Goal: Task Accomplishment & Management: Complete application form

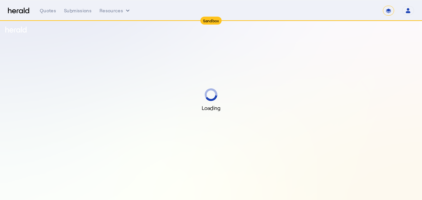
select select "*******"
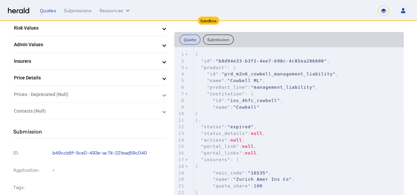
scroll to position [199, 0]
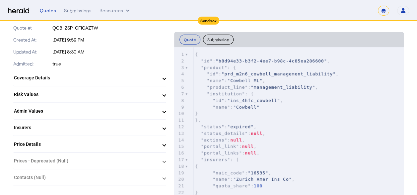
click at [121, 76] on mat-panel-title "Coverage Details" at bounding box center [86, 77] width 144 height 7
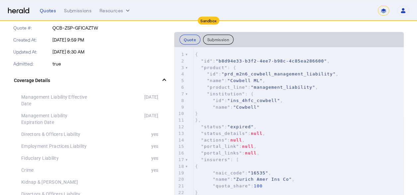
click at [127, 80] on mat-panel-title "Coverage Details" at bounding box center [86, 80] width 144 height 7
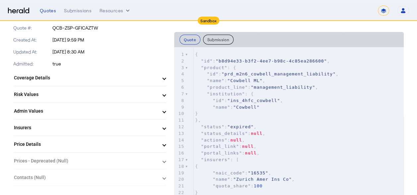
click at [118, 92] on mat-panel-title "Risk Values" at bounding box center [86, 94] width 144 height 7
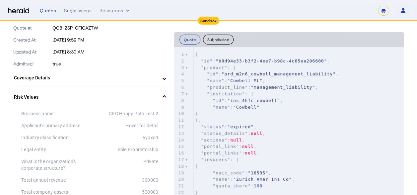
scroll to position [232, 0]
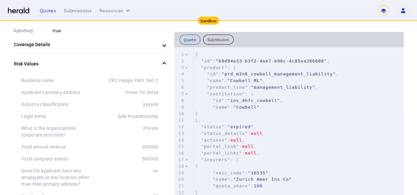
drag, startPoint x: 161, startPoint y: 102, endPoint x: 143, endPoint y: 103, distance: 18.3
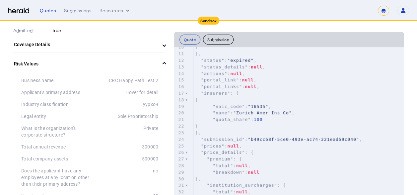
scroll to position [66, 0]
click at [259, 104] on span ""16535"" at bounding box center [258, 106] width 21 height 5
type textarea "*****"
click at [259, 104] on span ""16535"" at bounding box center [258, 106] width 21 height 5
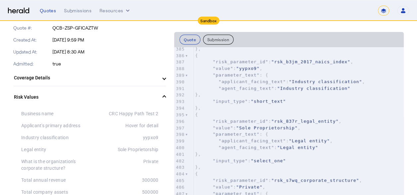
scroll to position [531, 0]
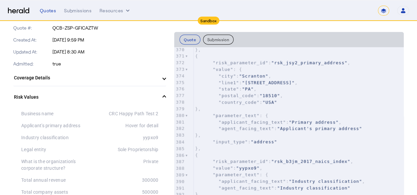
click at [219, 41] on button "Submission" at bounding box center [218, 39] width 31 height 10
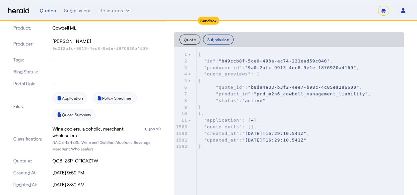
scroll to position [0, 0]
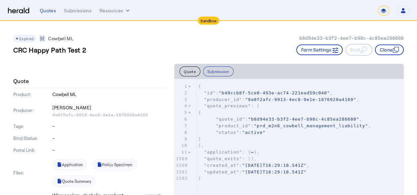
click at [188, 104] on div "4" at bounding box center [181, 105] width 14 height 7
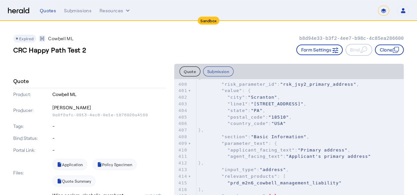
scroll to position [298, 0]
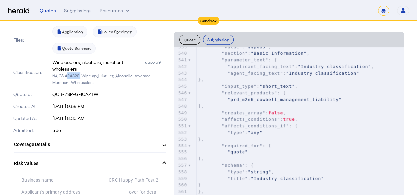
drag, startPoint x: 79, startPoint y: 74, endPoint x: 66, endPoint y: 75, distance: 13.3
click at [66, 75] on p "NAICS 424820: Wine and Distilled Alcoholic Beverage Merchant Wholesalers" at bounding box center [109, 78] width 114 height 13
copy p "424820"
drag, startPoint x: 81, startPoint y: 74, endPoint x: 86, endPoint y: 82, distance: 8.6
click at [86, 82] on p "NAICS 424820: Wine and Distilled Alcoholic Beverage Merchant Wholesalers" at bounding box center [109, 78] width 114 height 13
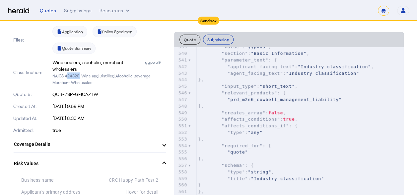
copy p "Wine and Distilled Alcoholic Beverage Merchant Wholesalers"
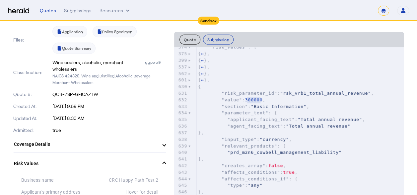
type textarea "******"
drag, startPoint x: 262, startPoint y: 100, endPoint x: 246, endPoint y: 100, distance: 15.9
click at [246, 100] on span "300000" at bounding box center [254, 99] width 18 height 5
click at [188, 86] on div "630" at bounding box center [181, 86] width 14 height 7
click at [190, 86] on div at bounding box center [189, 86] width 3 height 7
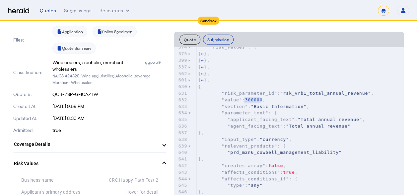
click at [188, 86] on div "630" at bounding box center [181, 86] width 14 height 7
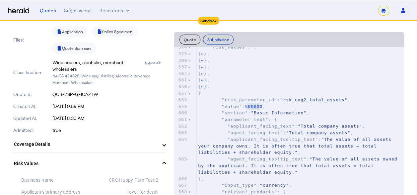
type textarea "******"
drag, startPoint x: 261, startPoint y: 105, endPoint x: 246, endPoint y: 106, distance: 14.9
click at [246, 106] on span "500000" at bounding box center [254, 106] width 18 height 5
click at [190, 94] on div at bounding box center [189, 93] width 3 height 7
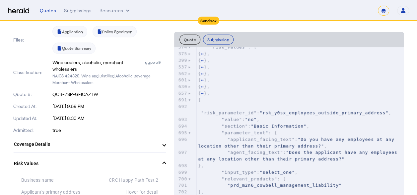
scroll to position [99, 0]
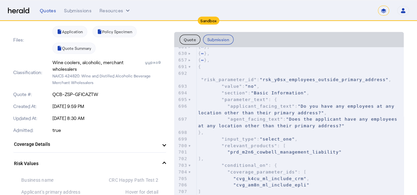
click at [301, 105] on span ""Do you have any employees at any location other than their primary address?"" at bounding box center [297, 109] width 199 height 12
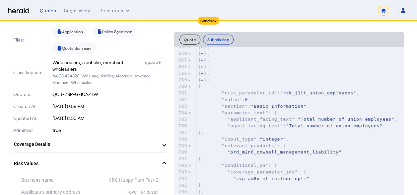
click at [188, 85] on div "780" at bounding box center [181, 86] width 14 height 7
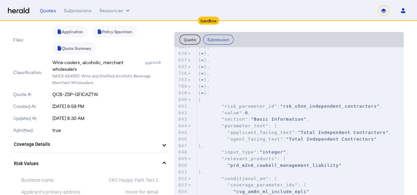
scroll to position [66, 0]
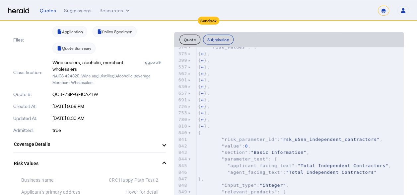
click at [190, 133] on div at bounding box center [189, 132] width 3 height 7
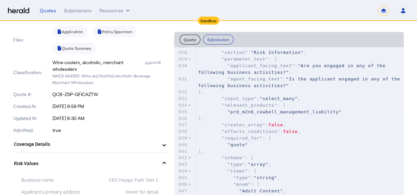
scroll to position [133, 0]
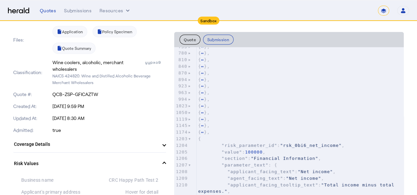
click at [188, 139] on div "1203" at bounding box center [181, 138] width 14 height 7
click at [190, 137] on div at bounding box center [189, 138] width 3 height 7
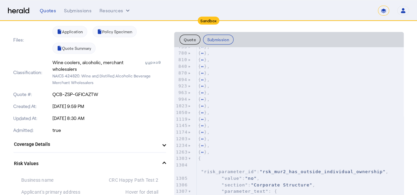
scroll to position [232, 0]
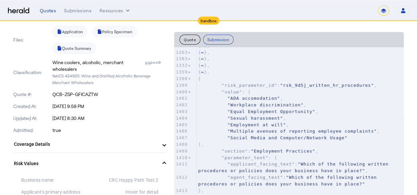
click at [292, 124] on pre ""Employment at will" ," at bounding box center [300, 124] width 207 height 7
click at [302, 108] on pre ""Equal Employment Opportunity" ," at bounding box center [300, 111] width 207 height 7
type input "**********"
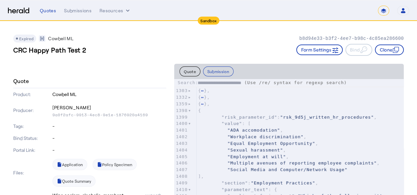
scroll to position [332, 0]
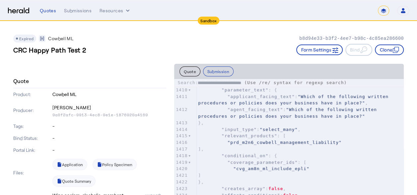
click at [298, 107] on span ""Which of the following written procedures or policies does your business have …" at bounding box center [288, 113] width 181 height 12
click at [294, 127] on span ""select_many"" at bounding box center [279, 129] width 38 height 5
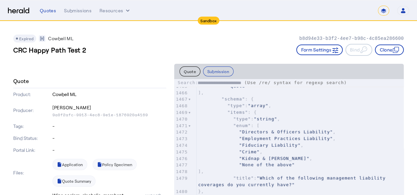
scroll to position [829, 0]
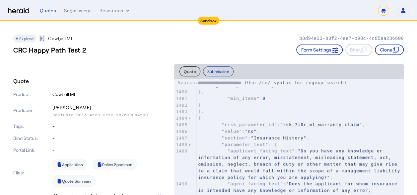
type input "**********"
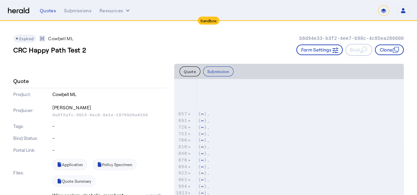
scroll to position [0, 0]
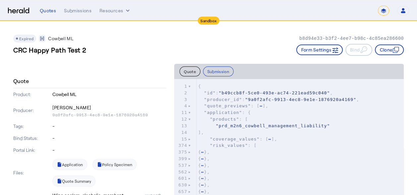
click at [188, 165] on div "537" at bounding box center [181, 165] width 14 height 7
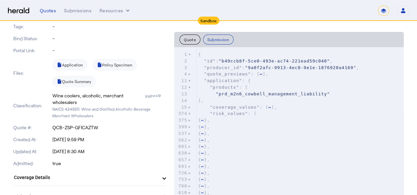
drag, startPoint x: 66, startPoint y: 108, endPoint x: 80, endPoint y: 117, distance: 16.7
click at [80, 117] on p "NAICS 424820: Wine and Distilled Alcoholic Beverage Merchant Wholesalers" at bounding box center [109, 111] width 114 height 13
drag, startPoint x: 80, startPoint y: 117, endPoint x: 23, endPoint y: 89, distance: 64.1
click at [23, 89] on div "Files: Application Policy Specimen Quote Summary" at bounding box center [89, 72] width 153 height 33
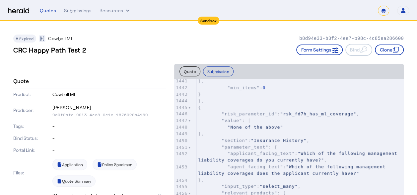
scroll to position [564, 0]
click at [221, 73] on button "Submission" at bounding box center [218, 71] width 31 height 10
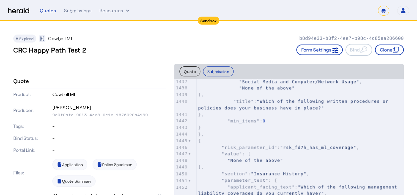
scroll to position [730, 0]
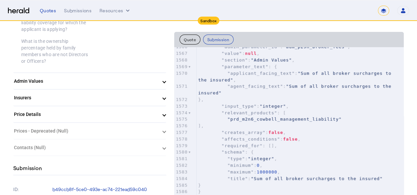
click at [138, 94] on mat-panel-title "Insurers" at bounding box center [86, 97] width 144 height 7
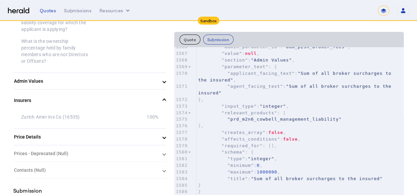
click at [138, 97] on mat-panel-title "Insurers" at bounding box center [86, 100] width 144 height 7
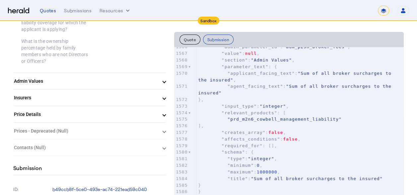
click at [132, 111] on mat-panel-title "Price Details" at bounding box center [86, 114] width 144 height 7
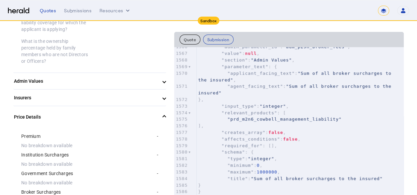
click at [157, 113] on mat-panel-title "Price Details" at bounding box center [86, 116] width 144 height 7
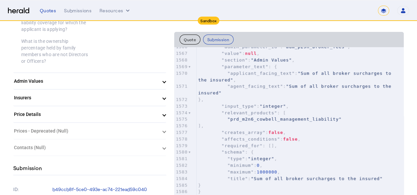
click at [138, 123] on herald-expansion-panel "Prices - Deprecated (Null) Null" at bounding box center [89, 131] width 153 height 17
click at [162, 123] on herald-expansion-panel "Prices - Deprecated (Null) Null" at bounding box center [89, 131] width 153 height 17
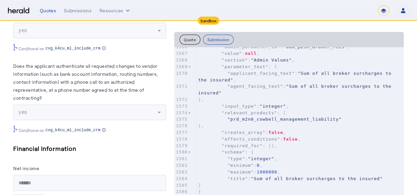
scroll to position [2699, 0]
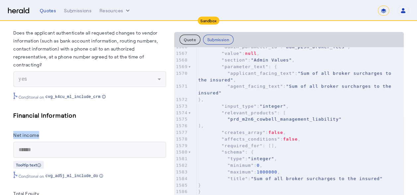
drag, startPoint x: 42, startPoint y: 92, endPoint x: 10, endPoint y: 92, distance: 32.2
copy label "Net income"
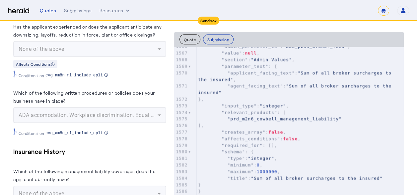
scroll to position [3031, 0]
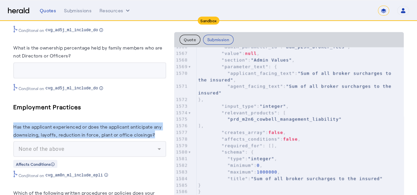
drag, startPoint x: 156, startPoint y: 90, endPoint x: 14, endPoint y: 82, distance: 141.8
click at [14, 122] on herald-label "Has the applicant experienced or does the applicant anticipate any downsizing, …" at bounding box center [89, 131] width 153 height 19
copy label "Has the applicant experienced or does the applicant anticipate any downsizing, …"
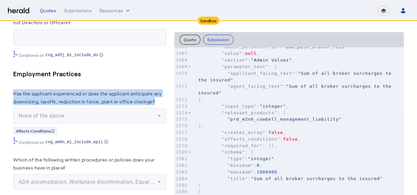
scroll to position [3097, 0]
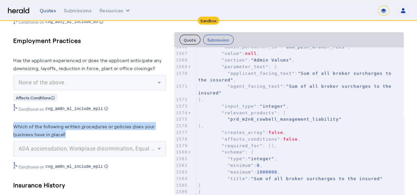
drag, startPoint x: 70, startPoint y: 91, endPoint x: 12, endPoint y: 82, distance: 59.0
copy label "Which of the following written procedures or policies does your business have i…"
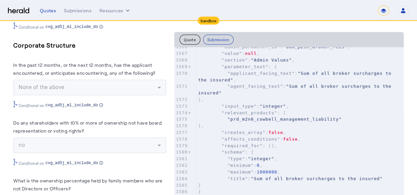
scroll to position [2832, 0]
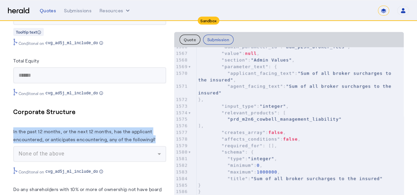
drag, startPoint x: 156, startPoint y: 96, endPoint x: 12, endPoint y: 88, distance: 143.8
copy label "In the past 12 months, or the next 12 months, has the applicant encountered, or…"
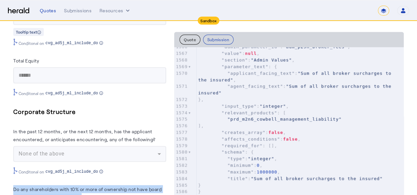
drag, startPoint x: 81, startPoint y: 153, endPoint x: 9, endPoint y: 144, distance: 71.8
copy label "Do any shareholders with 10% or more of ownership not have board representation…"
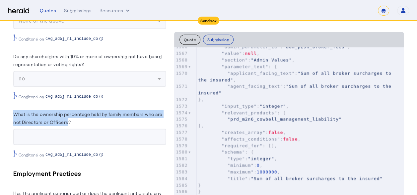
drag, startPoint x: 68, startPoint y: 78, endPoint x: 14, endPoint y: 69, distance: 55.1
click at [14, 111] on label "What is the ownership percentage held by family members who are not Directors o…" at bounding box center [87, 118] width 149 height 14
copy label "What is the ownership percentage held by family members who are not Directors o…"
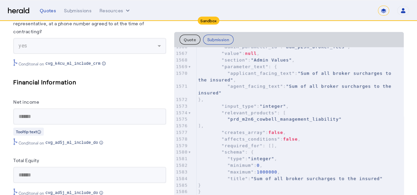
scroll to position [2699, 0]
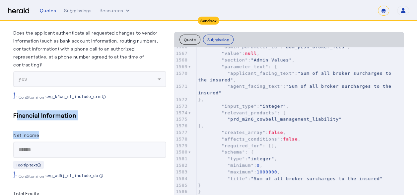
drag, startPoint x: 86, startPoint y: 77, endPoint x: 14, endPoint y: 70, distance: 72.3
click at [14, 110] on div "Financial Information Net income ****** Tooltip text Conditonal on cvg_ad5j_ml_…" at bounding box center [89, 144] width 153 height 68
drag, startPoint x: 14, startPoint y: 70, endPoint x: 56, endPoint y: 83, distance: 44.3
click at [56, 110] on div "Financial Information Net income ****** Tooltip text Conditonal on cvg_ad5j_ml_…" at bounding box center [89, 144] width 153 height 68
click at [80, 110] on div "Financial Information Net income ****** Tooltip text Conditonal on cvg_ad5j_ml_…" at bounding box center [89, 144] width 153 height 68
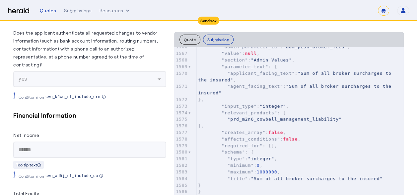
drag, startPoint x: 79, startPoint y: 72, endPoint x: -1, endPoint y: 69, distance: 80.0
copy h5 "Financial Information"
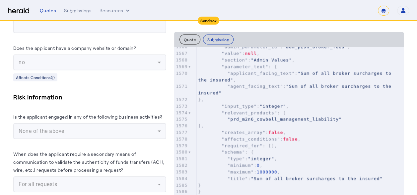
scroll to position [2136, 0]
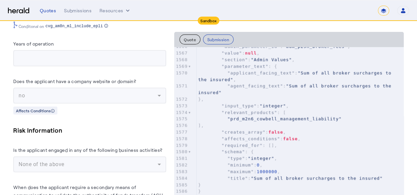
drag, startPoint x: 71, startPoint y: 89, endPoint x: 17, endPoint y: 87, distance: 54.4
click at [17, 125] on h5 "Risk Information" at bounding box center [89, 130] width 153 height 10
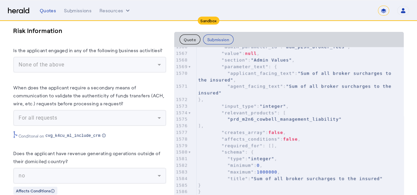
scroll to position [2169, 0]
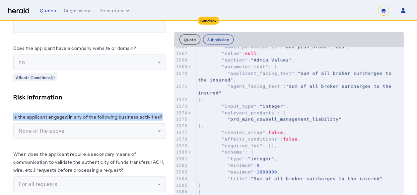
drag, startPoint x: 165, startPoint y: 74, endPoint x: 13, endPoint y: 74, distance: 151.9
click at [13, 112] on div "Is the applicant engaged in any of the following business activities?" at bounding box center [89, 117] width 153 height 11
copy label "Is the applicant engaged in any of the following business activities?"
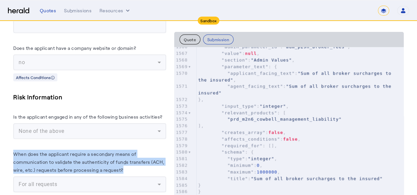
drag, startPoint x: 126, startPoint y: 126, endPoint x: 15, endPoint y: 111, distance: 112.8
click at [15, 150] on herald-label "When does the applicant require a secondary means of communication to validate …" at bounding box center [89, 163] width 153 height 27
click at [125, 150] on herald-label "When does the applicant require a secondary means of communication to validate …" at bounding box center [89, 163] width 153 height 27
drag, startPoint x: 125, startPoint y: 127, endPoint x: 14, endPoint y: 109, distance: 112.9
click at [14, 150] on herald-label "When does the applicant require a secondary means of communication to validate …" at bounding box center [89, 163] width 153 height 27
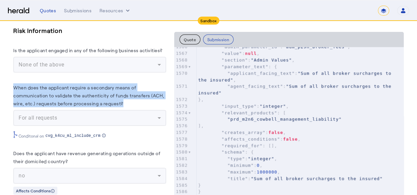
scroll to position [2268, 0]
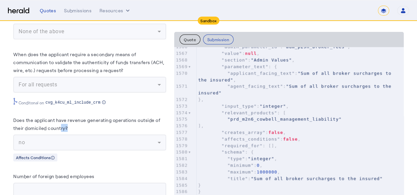
drag, startPoint x: 74, startPoint y: 86, endPoint x: 62, endPoint y: 86, distance: 11.9
click at [62, 116] on herald-label "Does the applicant have revenue generating operations outside of their domicile…" at bounding box center [89, 125] width 153 height 19
drag, startPoint x: 62, startPoint y: 86, endPoint x: 77, endPoint y: 85, distance: 15.0
click at [77, 116] on herald-label "Does the applicant have revenue generating operations outside of their domicile…" at bounding box center [89, 125] width 153 height 19
click at [80, 116] on herald-label "Does the applicant have revenue generating operations outside of their domicile…" at bounding box center [89, 125] width 153 height 19
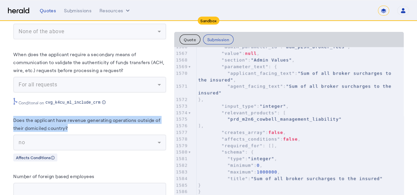
drag, startPoint x: 76, startPoint y: 86, endPoint x: 11, endPoint y: 76, distance: 65.7
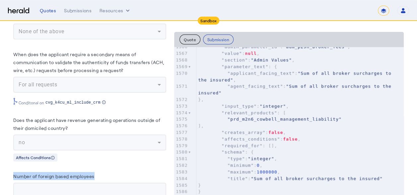
drag, startPoint x: 96, startPoint y: 133, endPoint x: 13, endPoint y: 134, distance: 82.9
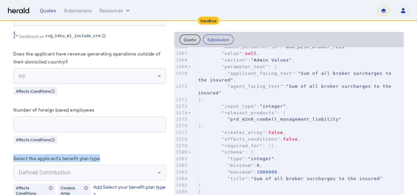
drag, startPoint x: 109, startPoint y: 116, endPoint x: 13, endPoint y: 112, distance: 96.9
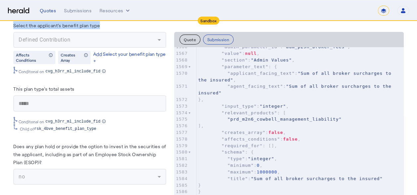
scroll to position [2401, 0]
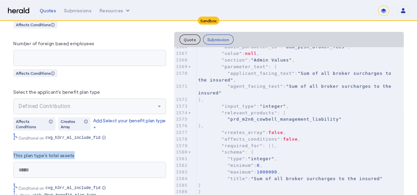
drag, startPoint x: 77, startPoint y: 112, endPoint x: 12, endPoint y: 113, distance: 64.7
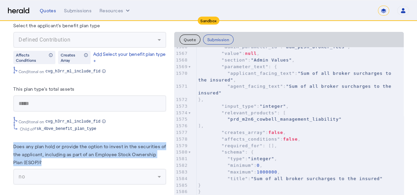
drag, startPoint x: 52, startPoint y: 119, endPoint x: 13, endPoint y: 103, distance: 42.5
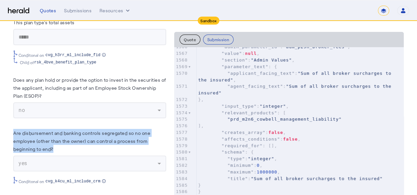
drag, startPoint x: 57, startPoint y: 104, endPoint x: 11, endPoint y: 89, distance: 48.2
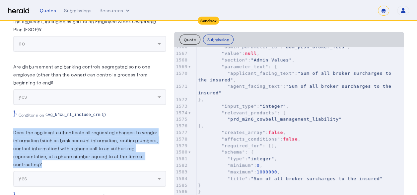
drag, startPoint x: 46, startPoint y: 121, endPoint x: 13, endPoint y: 90, distance: 45.5
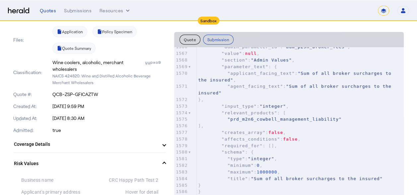
scroll to position [166, 0]
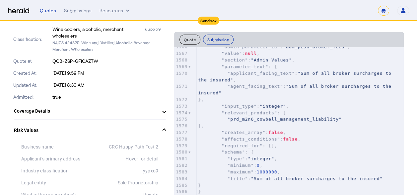
click at [166, 112] on mat-expansion-panel-header "Coverage Details" at bounding box center [89, 111] width 153 height 16
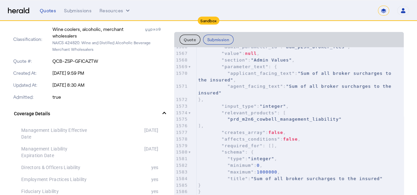
click at [166, 112] on mat-expansion-panel-header "Coverage Details" at bounding box center [89, 113] width 153 height 21
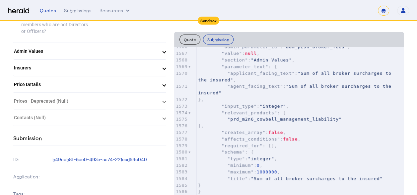
scroll to position [1094, 0]
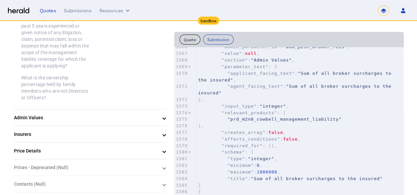
click at [103, 114] on mat-panel-title "Admin Values" at bounding box center [86, 117] width 144 height 7
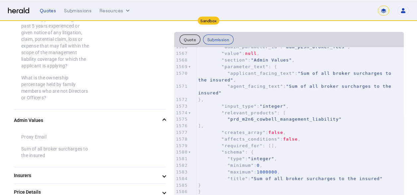
click at [103, 109] on mat-expansion-panel-header "Admin Values" at bounding box center [89, 119] width 153 height 21
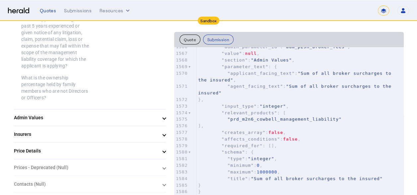
click at [106, 126] on mat-expansion-panel-header "Insurers" at bounding box center [89, 134] width 153 height 16
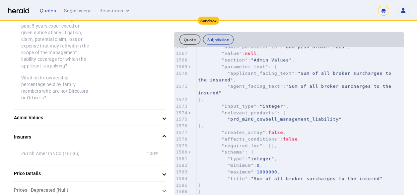
click at [106, 133] on mat-panel-title "Insurers" at bounding box center [86, 136] width 144 height 7
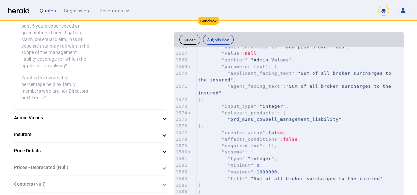
click at [113, 143] on mat-expansion-panel-header "Price Details" at bounding box center [89, 151] width 153 height 16
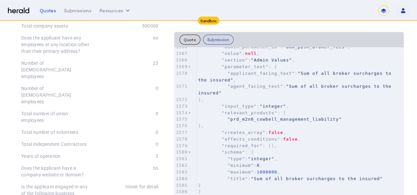
scroll to position [232, 0]
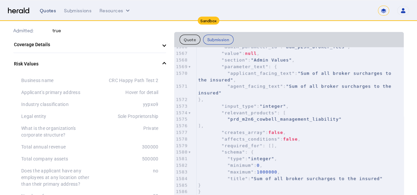
click at [48, 11] on div "Quotes" at bounding box center [48, 10] width 16 height 7
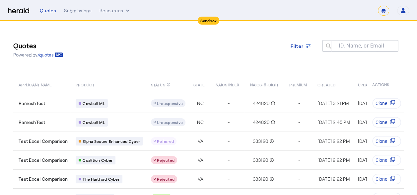
click at [216, 48] on div "Quotes Powered by /quotes Filter ID, Name, or Email search" at bounding box center [208, 49] width 390 height 30
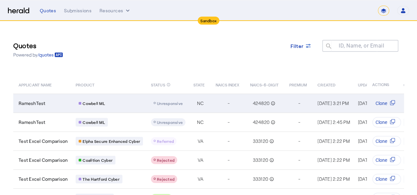
click at [175, 103] on span "Unresponsive" at bounding box center [170, 103] width 26 height 5
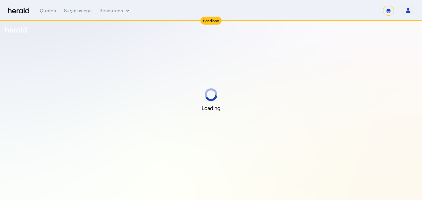
select select "*******"
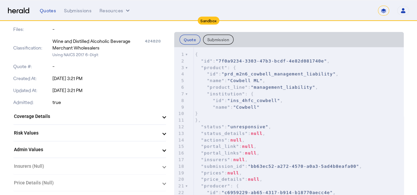
scroll to position [232, 0]
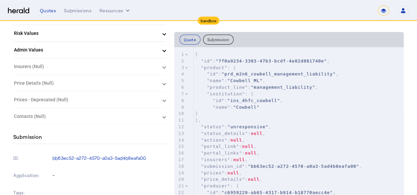
click at [145, 85] on herald-expansion-panel "Price Details (Null) Null" at bounding box center [89, 83] width 153 height 17
click at [166, 83] on herald-expansion-panel "Price Details (Null) Null" at bounding box center [89, 83] width 153 height 17
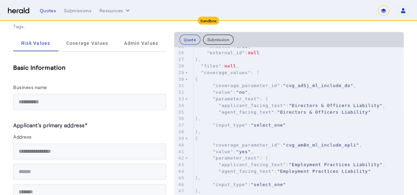
scroll to position [166, 0]
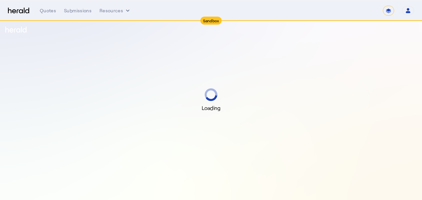
select select "*******"
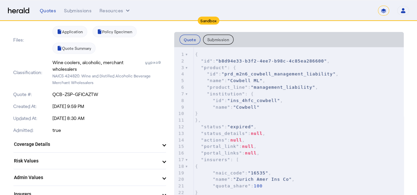
scroll to position [232, 0]
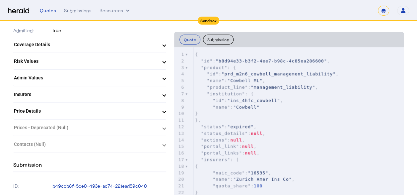
click at [113, 108] on mat-panel-title "Price Details" at bounding box center [86, 110] width 144 height 7
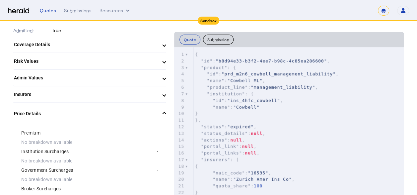
click at [113, 108] on mat-expansion-panel-header "Price Details" at bounding box center [89, 113] width 153 height 21
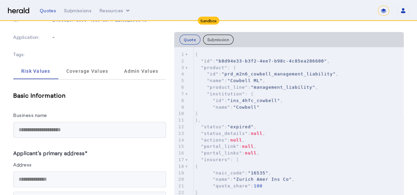
scroll to position [497, 0]
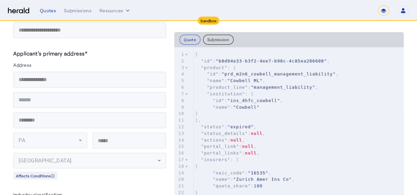
click at [14, 81] on mat-form-field "**********" at bounding box center [89, 79] width 153 height 16
click at [15, 97] on mat-form-field at bounding box center [89, 100] width 153 height 16
click at [17, 97] on mat-form-field at bounding box center [89, 100] width 153 height 16
click at [17, 81] on mat-form-field "**********" at bounding box center [89, 79] width 153 height 16
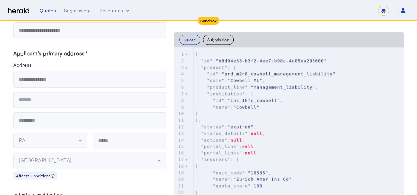
click at [17, 99] on mat-form-field at bounding box center [89, 100] width 153 height 16
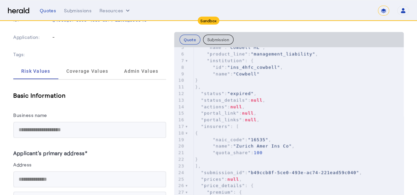
scroll to position [431, 0]
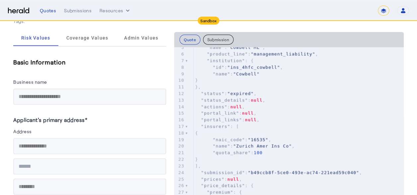
click at [17, 146] on mat-form-field "**********" at bounding box center [89, 146] width 153 height 16
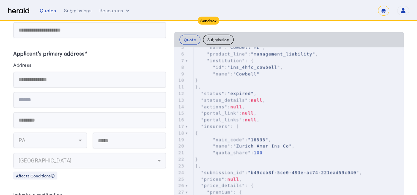
click at [18, 77] on mat-form-field "**********" at bounding box center [89, 79] width 153 height 16
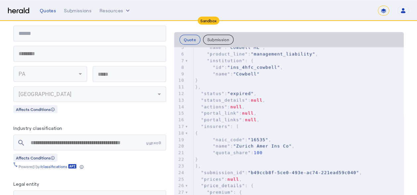
scroll to position [0, 1]
click at [140, 138] on mat-form-field "**********" at bounding box center [89, 142] width 153 height 16
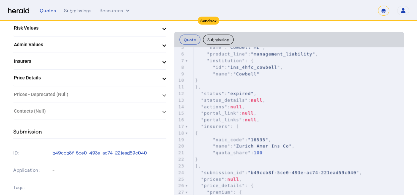
scroll to position [332, 0]
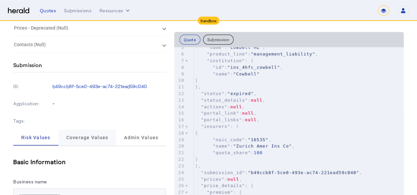
click at [100, 139] on span "Coverage Values" at bounding box center [87, 137] width 42 height 5
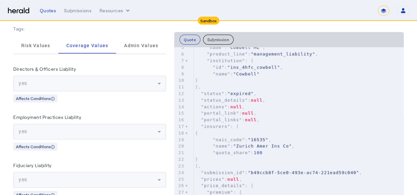
scroll to position [291, 0]
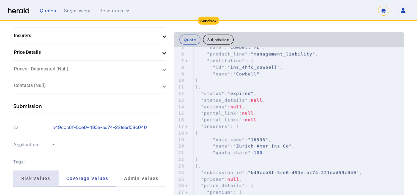
click at [40, 177] on span "Risk Values" at bounding box center [35, 178] width 29 height 5
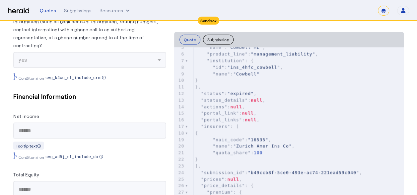
scroll to position [1850, 0]
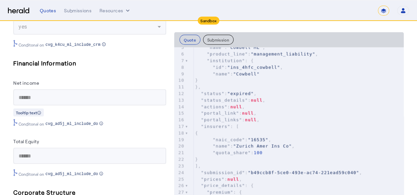
click at [18, 151] on mat-form-field "******" at bounding box center [89, 155] width 153 height 16
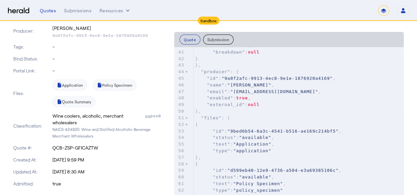
scroll to position [0, 0]
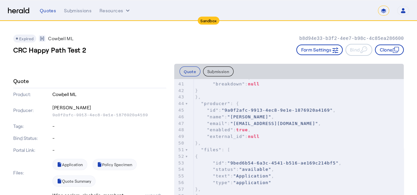
click at [277, 134] on pre ""external_id" : null" at bounding box center [299, 136] width 210 height 7
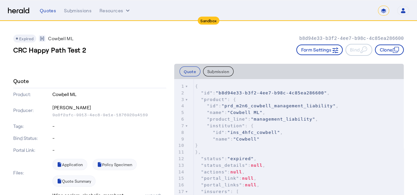
click at [277, 134] on span ""ins_4hfc_cowbell"" at bounding box center [253, 132] width 53 height 5
type input "**********"
click at [354, 151] on pre "}," at bounding box center [299, 152] width 210 height 7
click at [226, 73] on button "Submission" at bounding box center [218, 71] width 31 height 10
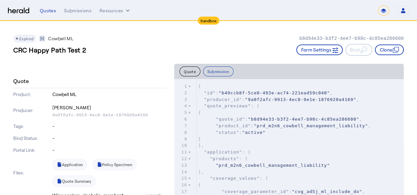
click at [254, 131] on span ""active"" at bounding box center [254, 132] width 24 height 5
type textarea "******"
click at [254, 131] on span ""active"" at bounding box center [254, 132] width 24 height 5
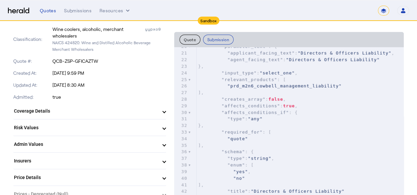
scroll to position [265, 0]
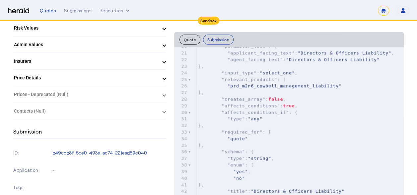
click at [113, 76] on mat-panel-title "Price Details" at bounding box center [86, 77] width 144 height 7
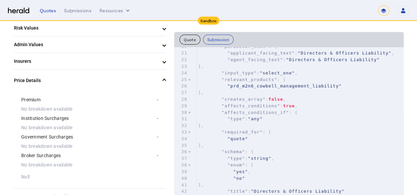
click at [113, 76] on mat-expansion-panel-header "Price Details" at bounding box center [89, 80] width 153 height 21
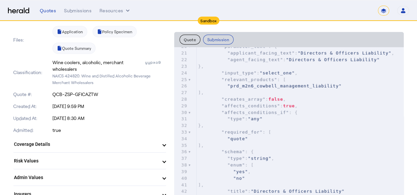
scroll to position [0, 0]
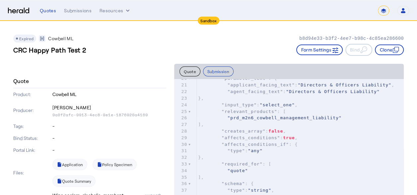
click at [242, 39] on div "Expired Cowbell ML b8d94e33-b3f2-4ee7-b98c-4c85ea286600" at bounding box center [208, 38] width 390 height 8
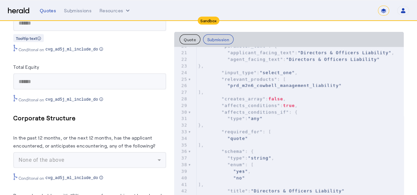
scroll to position [1990, 0]
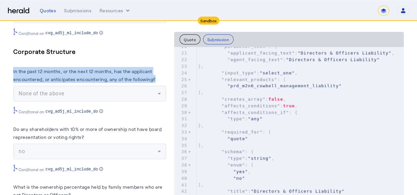
drag, startPoint x: 161, startPoint y: 77, endPoint x: 13, endPoint y: 64, distance: 148.5
click at [13, 67] on herald-label "In the past 12 months, or the next 12 months, has the applicant encountered, or…" at bounding box center [89, 76] width 153 height 19
copy label "In the past 12 months, or the next 12 months, has the applicant encountered, or…"
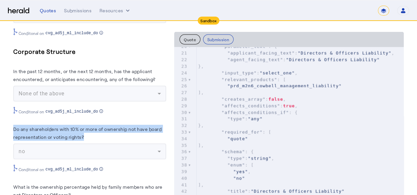
drag, startPoint x: 85, startPoint y: 129, endPoint x: 12, endPoint y: 123, distance: 73.2
copy label "Do any shareholders with 10% or more of ownership not have board representation…"
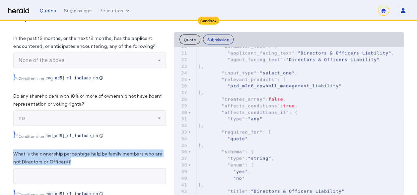
drag, startPoint x: 85, startPoint y: 155, endPoint x: 10, endPoint y: 149, distance: 75.5
copy label "What is the ownership percentage held by family members who are not Directors o…"
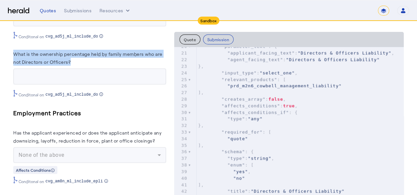
scroll to position [2156, 0]
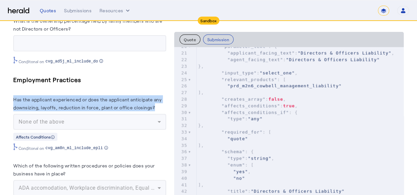
drag, startPoint x: 157, startPoint y: 102, endPoint x: 14, endPoint y: 94, distance: 142.9
click at [14, 95] on herald-label "Has the applicant experienced or does the applicant anticipate any downsizing, …" at bounding box center [89, 104] width 153 height 19
copy label "Has the applicant experienced or does the applicant anticipate any downsizing, …"
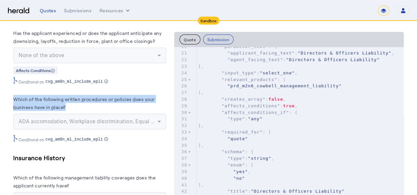
drag, startPoint x: 68, startPoint y: 102, endPoint x: 10, endPoint y: 94, distance: 58.9
copy label "Which of the following written procedures or policies does your business have i…"
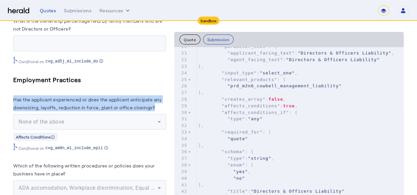
drag, startPoint x: 156, startPoint y: 103, endPoint x: 14, endPoint y: 96, distance: 141.8
click at [14, 96] on herald-label "Has the applicant experienced or does the applicant anticipate any downsizing, …" at bounding box center [89, 104] width 153 height 19
copy label "Has the applicant experienced or does the applicant anticipate any downsizing, …"
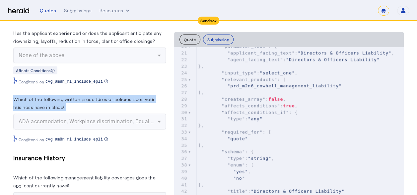
drag, startPoint x: 71, startPoint y: 103, endPoint x: 13, endPoint y: 93, distance: 59.7
copy label "Which of the following written procedures or policies does your business have i…"
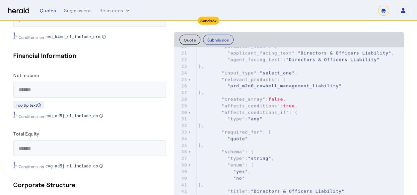
scroll to position [1924, 0]
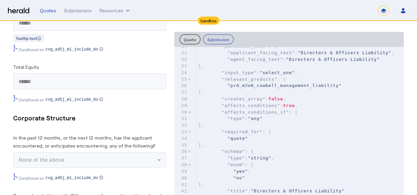
drag, startPoint x: 77, startPoint y: 113, endPoint x: 10, endPoint y: 117, distance: 67.1
copy h5 "Corporate Structure"
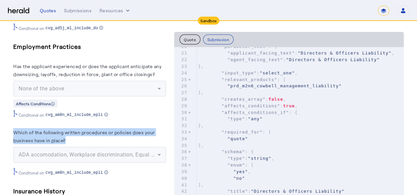
scroll to position [2156, 0]
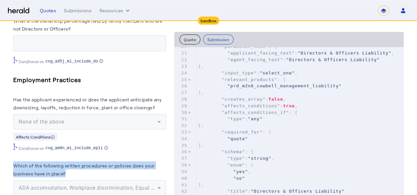
drag, startPoint x: 83, startPoint y: 74, endPoint x: 10, endPoint y: 77, distance: 72.7
copy h5 "Employment Practices"
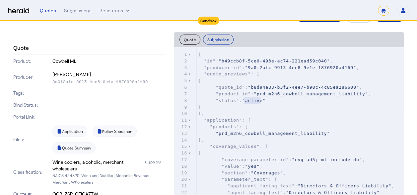
scroll to position [0, 0]
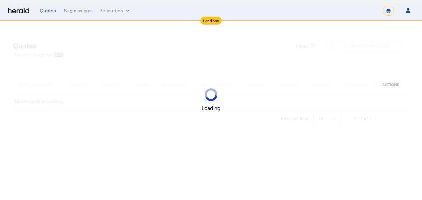
select select "*******"
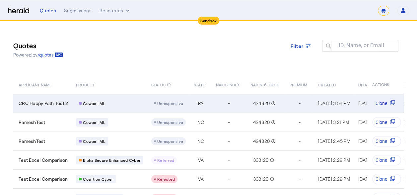
click at [171, 104] on span "Unresponsive" at bounding box center [170, 103] width 26 height 5
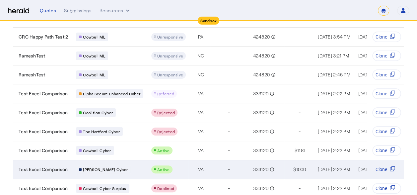
scroll to position [99, 0]
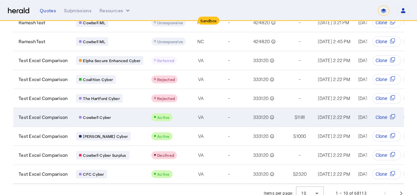
click at [108, 117] on span "Cowbell Cyber" at bounding box center [97, 116] width 28 height 5
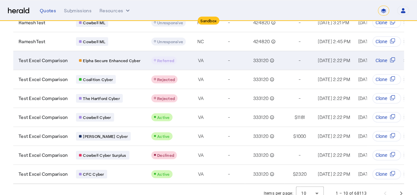
scroll to position [0, 0]
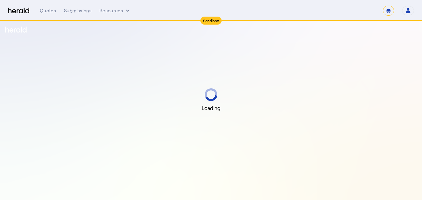
select select "*******"
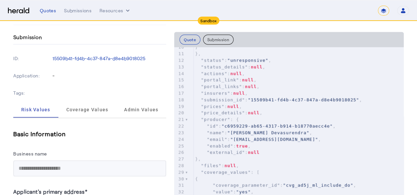
scroll to position [398, 0]
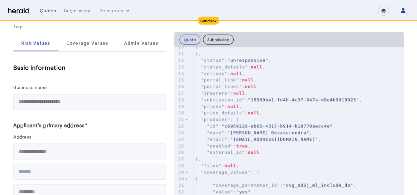
click at [224, 38] on button "Submission" at bounding box center [218, 39] width 31 height 10
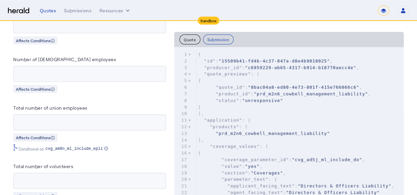
scroll to position [933, 0]
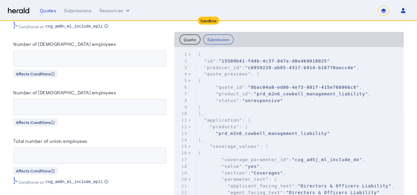
click at [186, 40] on button "Quote" at bounding box center [189, 39] width 21 height 10
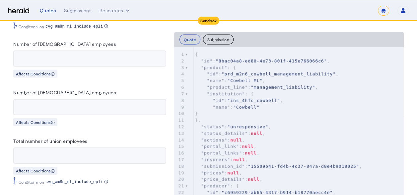
scroll to position [834, 0]
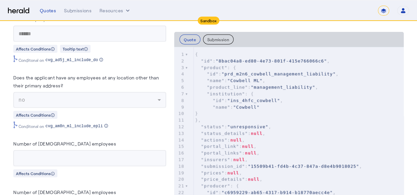
click at [262, 61] on span ""8bac04a8-ed80-4e73-801f-415e766066c6"" at bounding box center [271, 60] width 111 height 5
type textarea "****"
click at [262, 61] on span ""8bac04a8-ed80-4e73-801f-415e766066c6"" at bounding box center [271, 60] width 111 height 5
type textarea "**********"
drag, startPoint x: 319, startPoint y: 61, endPoint x: 223, endPoint y: 61, distance: 96.8
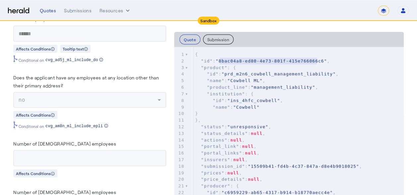
click at [223, 61] on span ""8bac04a8-ed80-4e73-801f-415e766066c6"" at bounding box center [271, 60] width 111 height 5
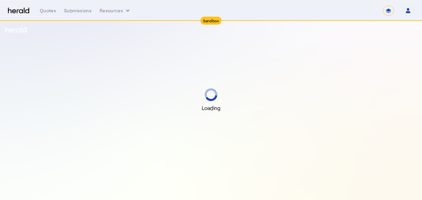
select select "*******"
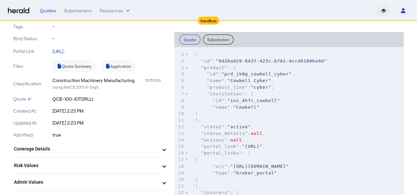
scroll to position [166, 0]
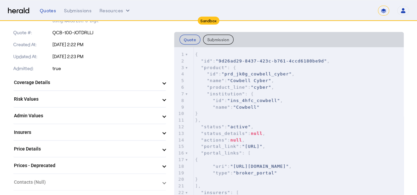
click at [103, 150] on mat-panel-title "Price Details" at bounding box center [86, 148] width 144 height 7
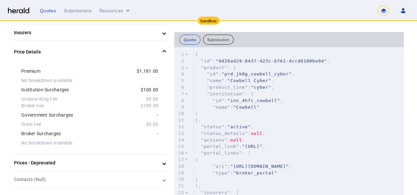
scroll to position [298, 0]
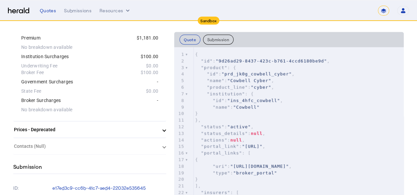
click at [121, 131] on mat-panel-title "Prices - Deprecated" at bounding box center [86, 129] width 144 height 7
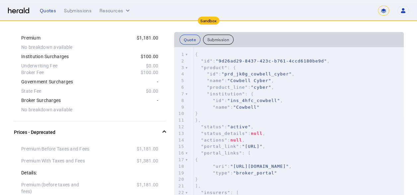
scroll to position [332, 0]
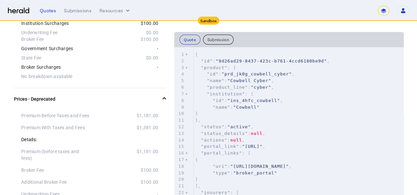
click at [152, 98] on mat-panel-title "Prices - Deprecated" at bounding box center [86, 99] width 144 height 7
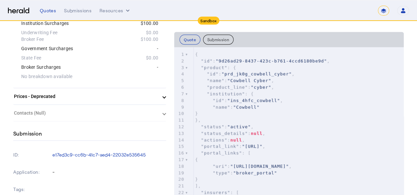
click at [136, 112] on herald-expansion-panel "Contacts (Null)" at bounding box center [89, 113] width 153 height 17
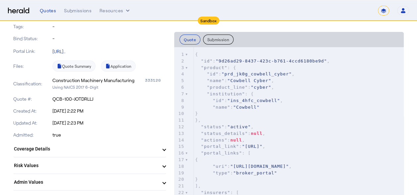
scroll to position [199, 0]
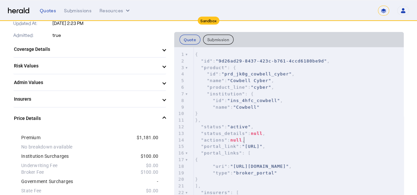
click at [290, 138] on pre ""actions" : null ," at bounding box center [299, 140] width 210 height 7
click at [209, 51] on input "**********" at bounding box center [219, 51] width 43 height 7
click at [201, 52] on input "**********" at bounding box center [219, 51] width 43 height 7
click at [215, 52] on input "**********" at bounding box center [219, 51] width 43 height 7
type input "**********"
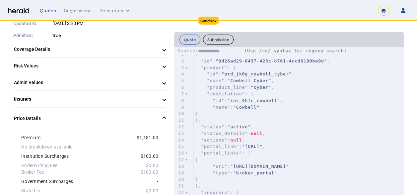
click at [230, 51] on input "**********" at bounding box center [219, 51] width 43 height 7
drag, startPoint x: 233, startPoint y: 52, endPoint x: 198, endPoint y: 51, distance: 34.8
click at [198, 51] on input "**********" at bounding box center [219, 51] width 43 height 7
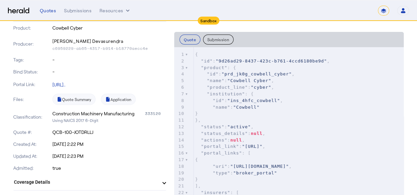
click at [220, 40] on button "Submission" at bounding box center [218, 39] width 31 height 10
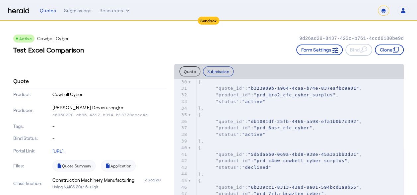
scroll to position [0, 0]
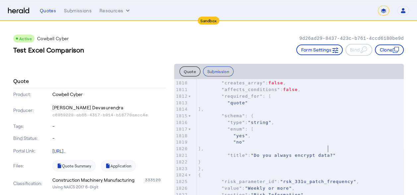
click at [367, 152] on pre ""title" : "Do you always encrypt data?"" at bounding box center [300, 155] width 207 height 7
type textarea "**********"
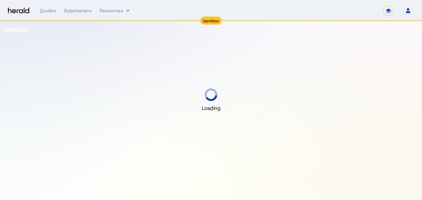
select select "*******"
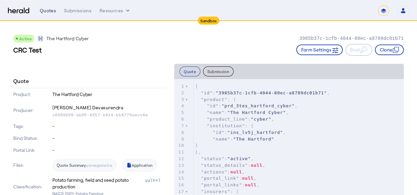
click at [52, 10] on div "Quotes" at bounding box center [48, 10] width 16 height 7
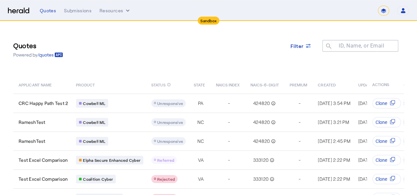
click at [349, 46] on mat-label "ID, Name, or Email" at bounding box center [361, 45] width 45 height 6
click at [349, 46] on input "ID, Name, or Email" at bounding box center [363, 45] width 60 height 8
click at [332, 44] on mat-icon "search" at bounding box center [327, 46] width 11 height 8
click at [348, 44] on input "ID, Name, or Email" at bounding box center [363, 45] width 60 height 8
paste input "**********"
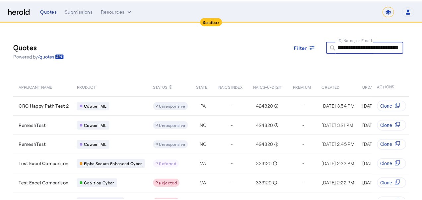
scroll to position [0, 33]
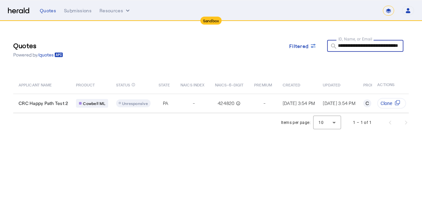
type input "**********"
click at [208, 49] on div "**********" at bounding box center [210, 49] width 395 height 30
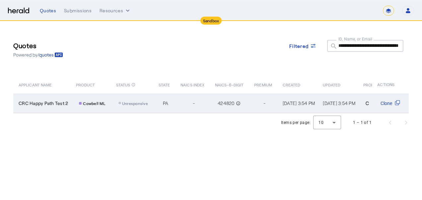
click at [81, 102] on rect "Table view of all quotes submitted by your platform" at bounding box center [80, 103] width 3 height 3
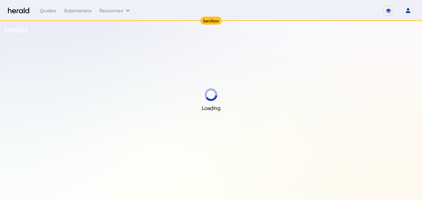
select select "*******"
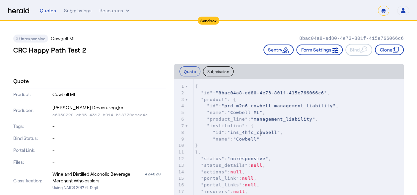
click at [261, 132] on span ""ins_4hfc_cowbell"" at bounding box center [253, 132] width 53 height 5
type textarea "**********"
click at [261, 132] on span ""ins_4hfc_cowbell"" at bounding box center [253, 132] width 53 height 5
click at [227, 72] on button "Submission" at bounding box center [218, 71] width 31 height 10
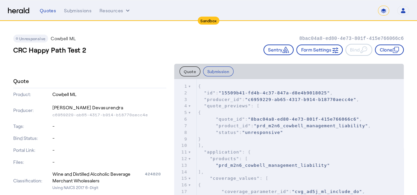
click at [267, 133] on span ""unresponsive"" at bounding box center [262, 132] width 41 height 5
type textarea "**********"
click at [267, 133] on span ""unresponsive"" at bounding box center [262, 132] width 41 height 5
click at [288, 127] on span ""prd_m2n6_cowbell_management_liability"" at bounding box center [311, 125] width 114 height 5
type textarea "**********"
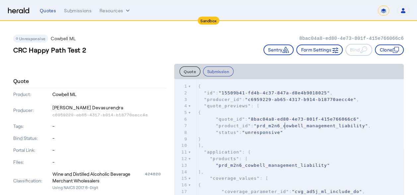
click at [288, 127] on span ""prd_m2n6_cowbell_management_liability"" at bounding box center [311, 125] width 114 height 5
